Goal: Information Seeking & Learning: Learn about a topic

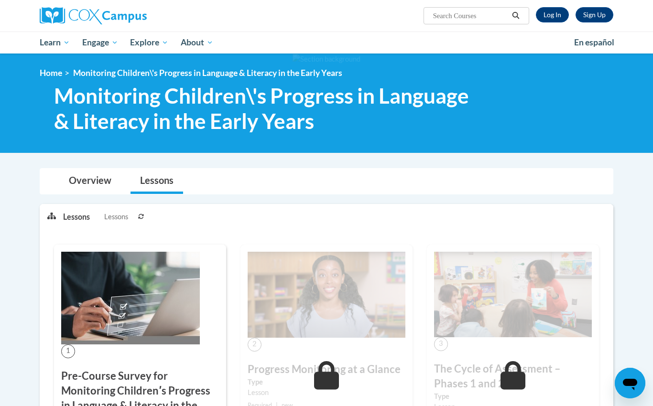
click at [547, 21] on link "Log In" at bounding box center [552, 14] width 33 height 15
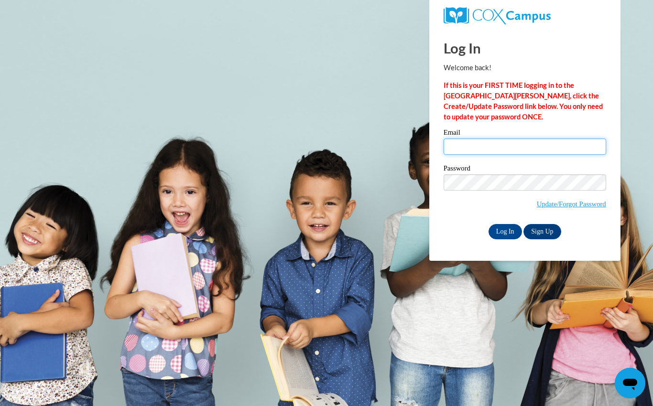
click at [478, 146] on input "Email" at bounding box center [525, 147] width 163 height 16
type input "jazzygilley@gmail.com"
click at [501, 237] on input "Log In" at bounding box center [505, 231] width 33 height 15
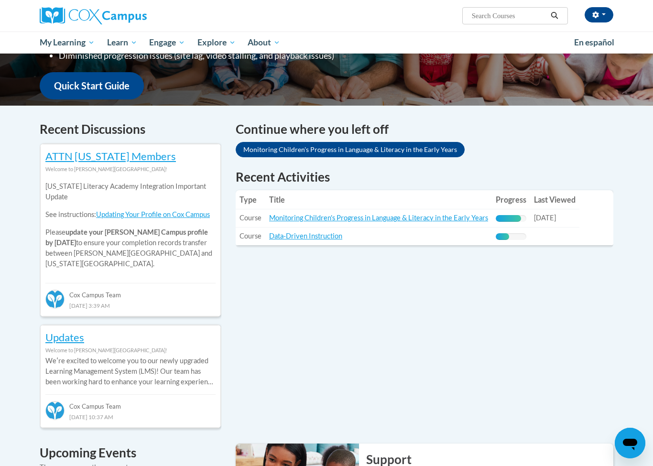
scroll to position [230, 0]
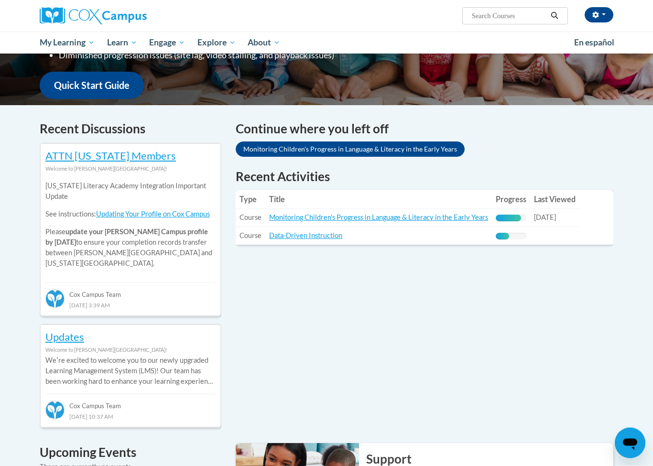
click at [402, 220] on link "Monitoring Children's Progress in Language & Literacy in the Early Years" at bounding box center [378, 218] width 219 height 8
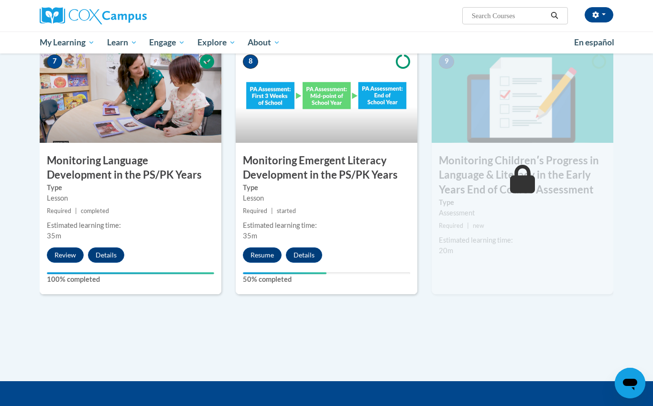
scroll to position [768, 0]
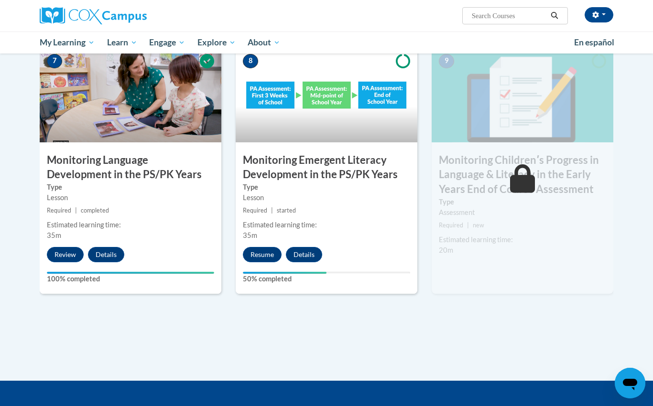
click at [263, 251] on button "Resume" at bounding box center [262, 254] width 39 height 15
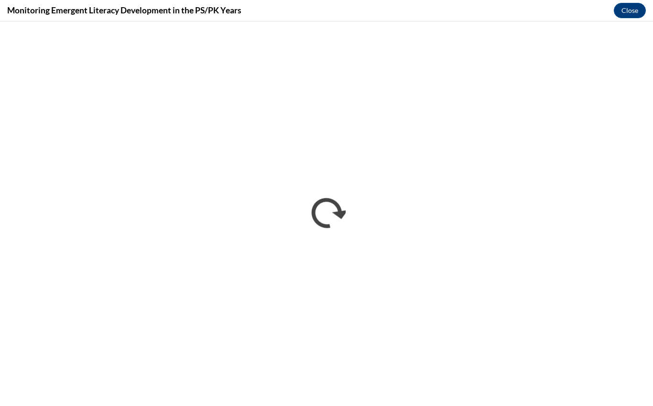
scroll to position [0, 0]
